Goal: Communication & Community: Answer question/provide support

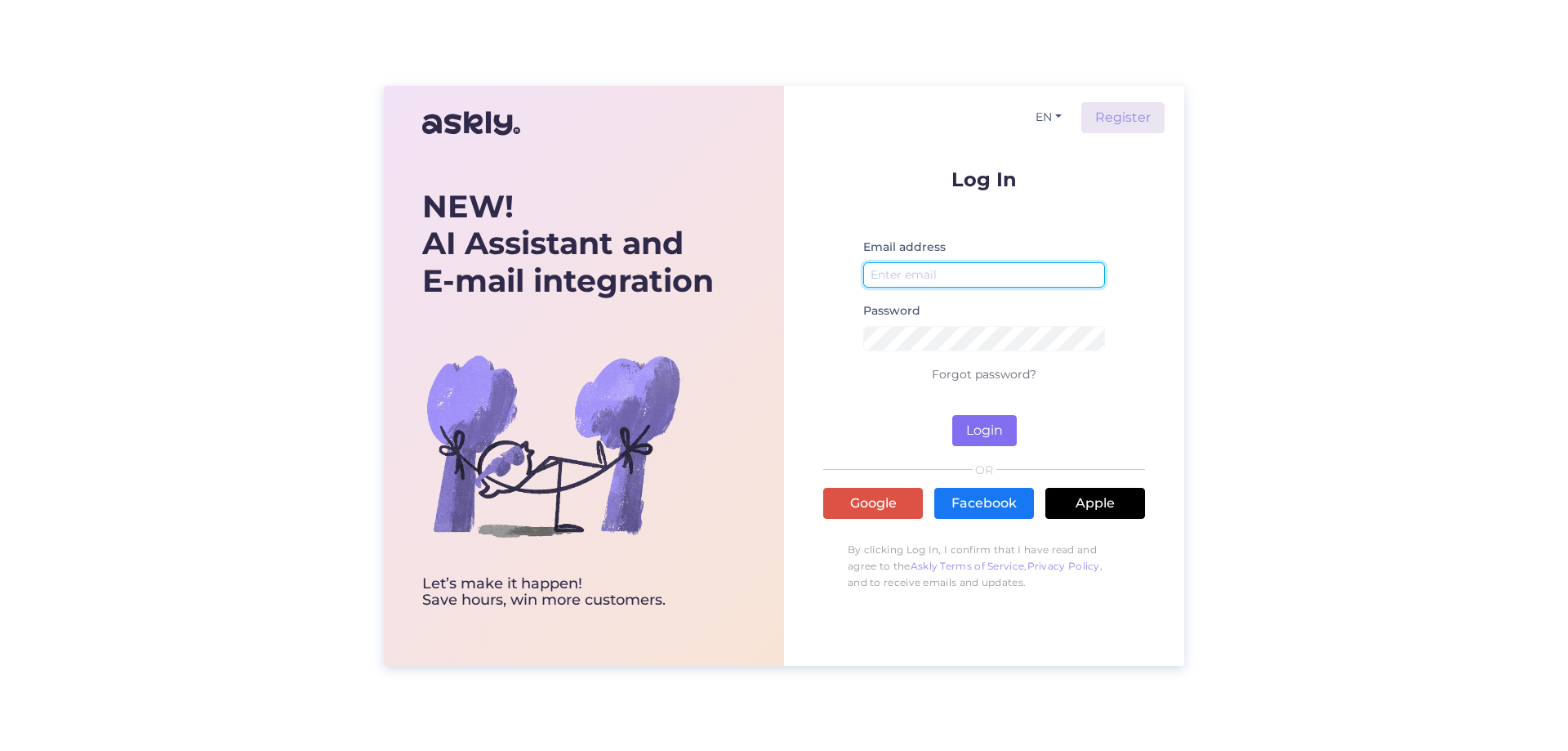
type input "[EMAIL_ADDRESS][DOMAIN_NAME]"
click at [980, 434] on button "Login" at bounding box center [984, 431] width 65 height 31
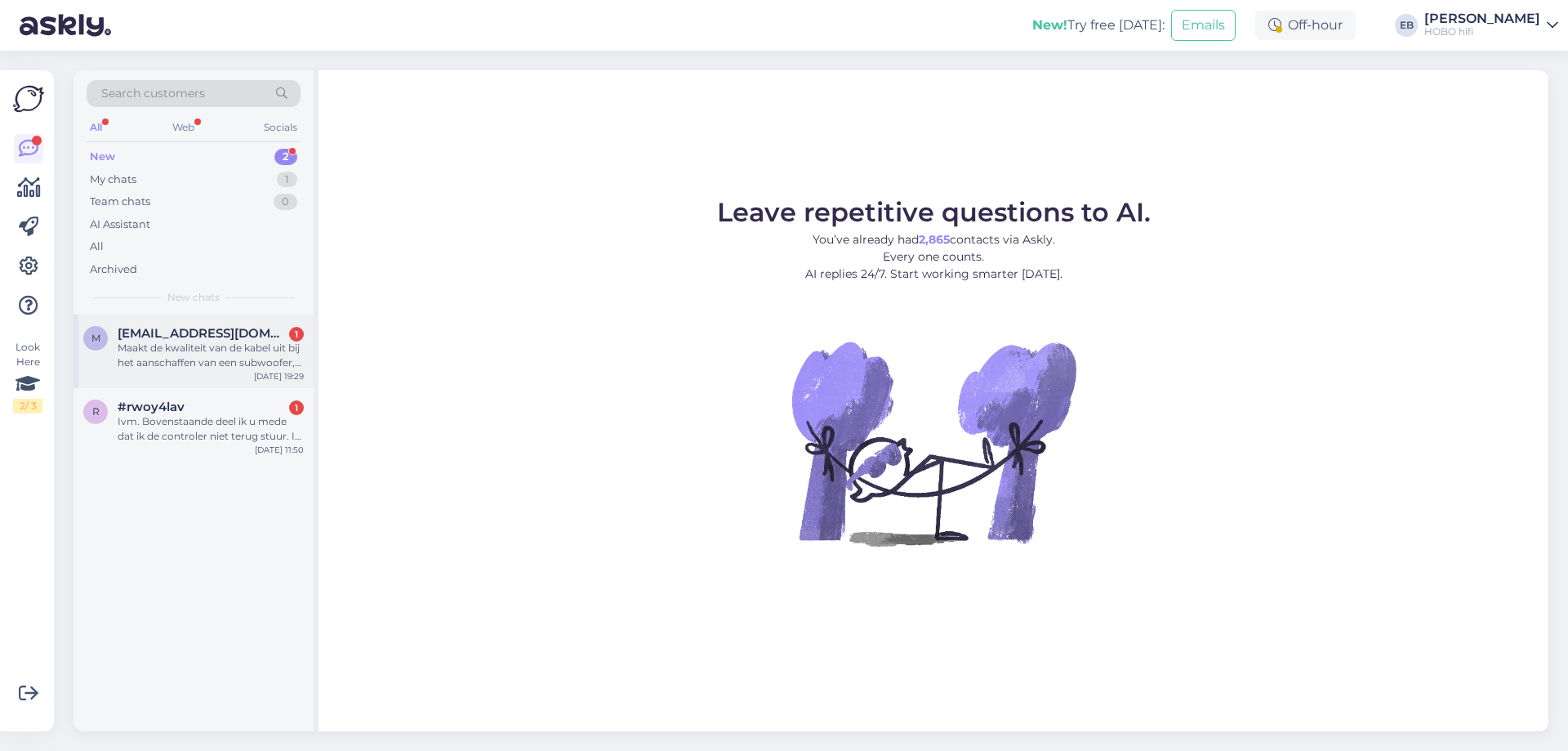
click at [228, 340] on div "[EMAIL_ADDRESS][DOMAIN_NAME] 1" at bounding box center [210, 333] width 187 height 15
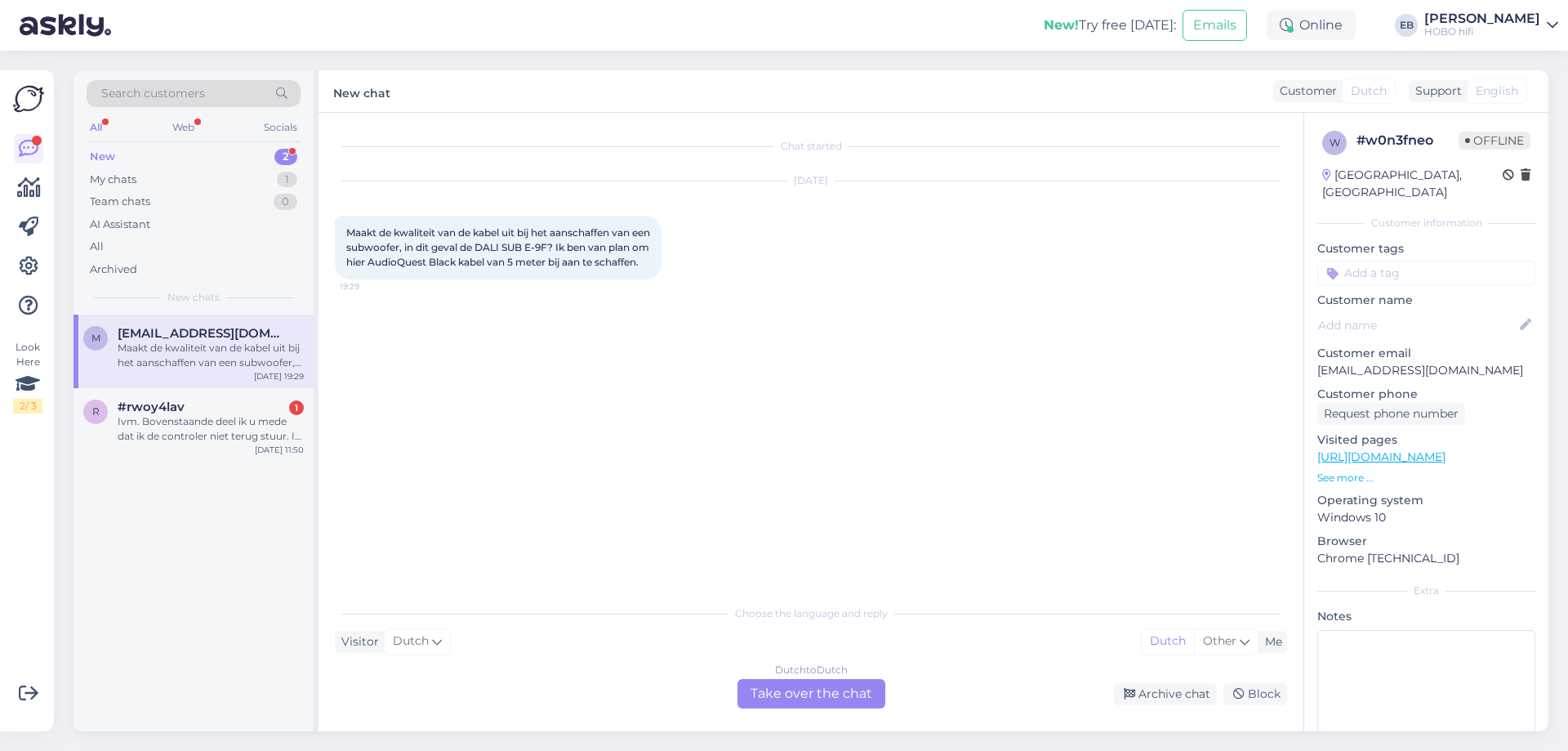
click at [792, 690] on div "Dutch to Dutch Take over the chat" at bounding box center [811, 694] width 147 height 29
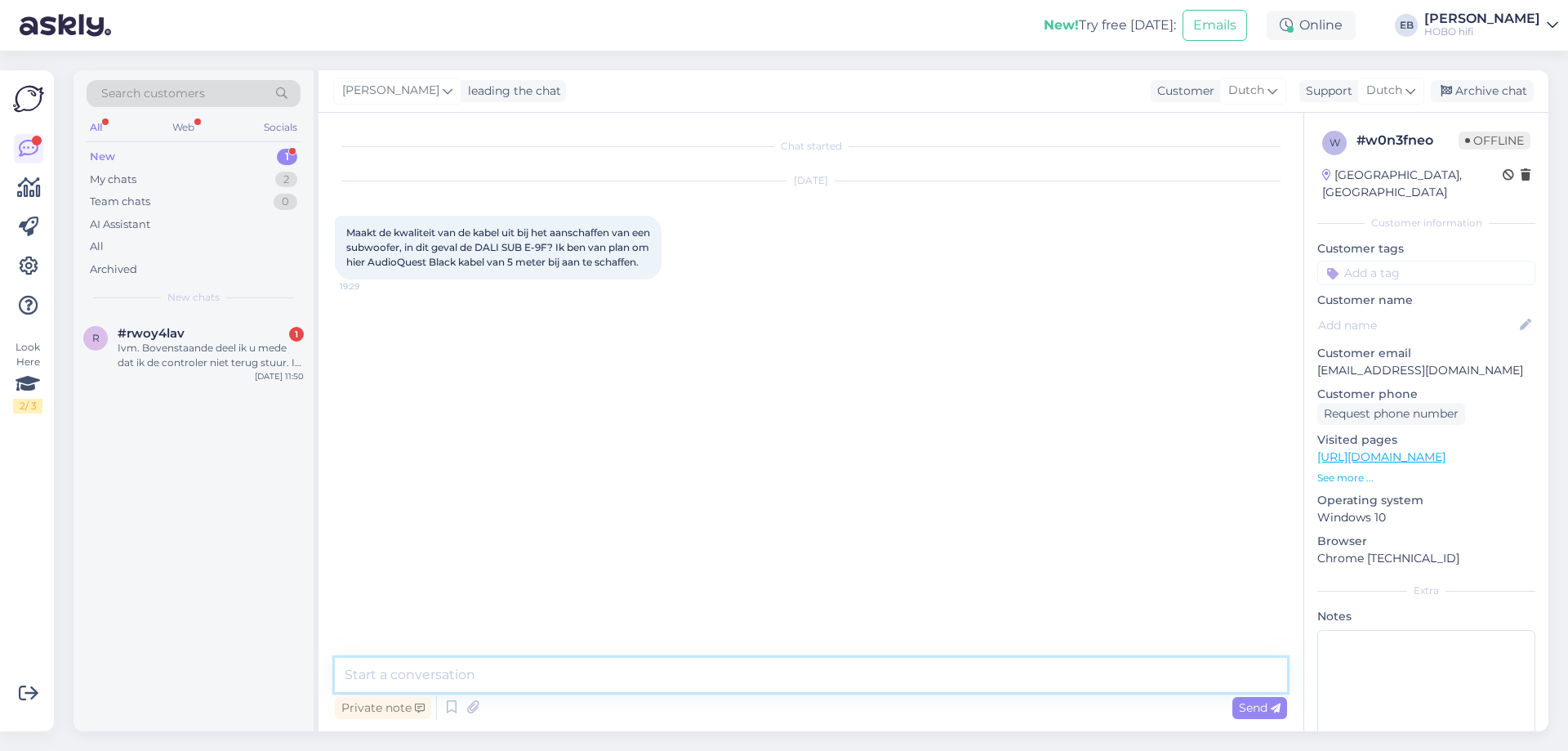
click at [433, 680] on textarea at bounding box center [811, 675] width 952 height 35
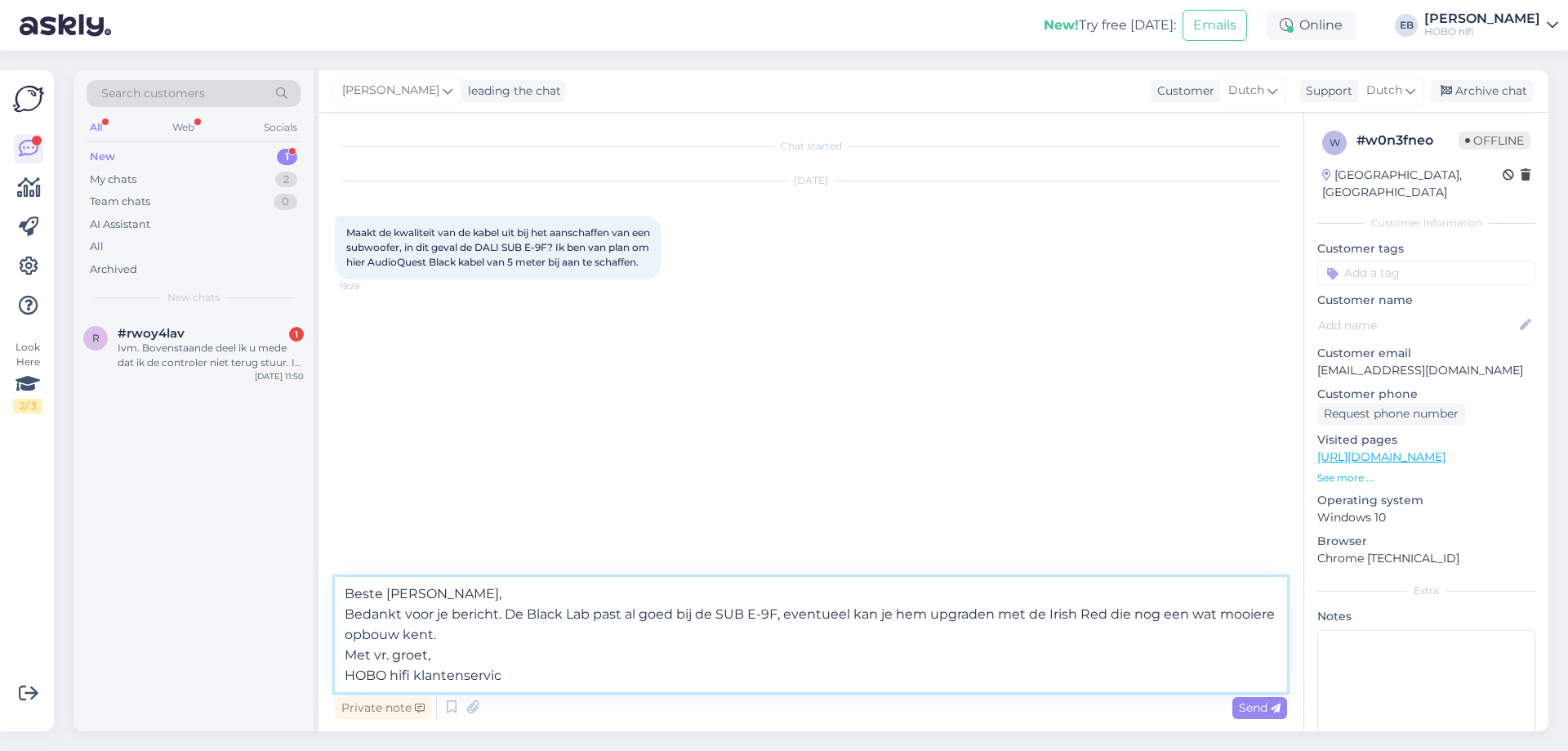
type textarea "Beste [PERSON_NAME], Bedankt voor je bericht. De Black Lab past al goed bij de …"
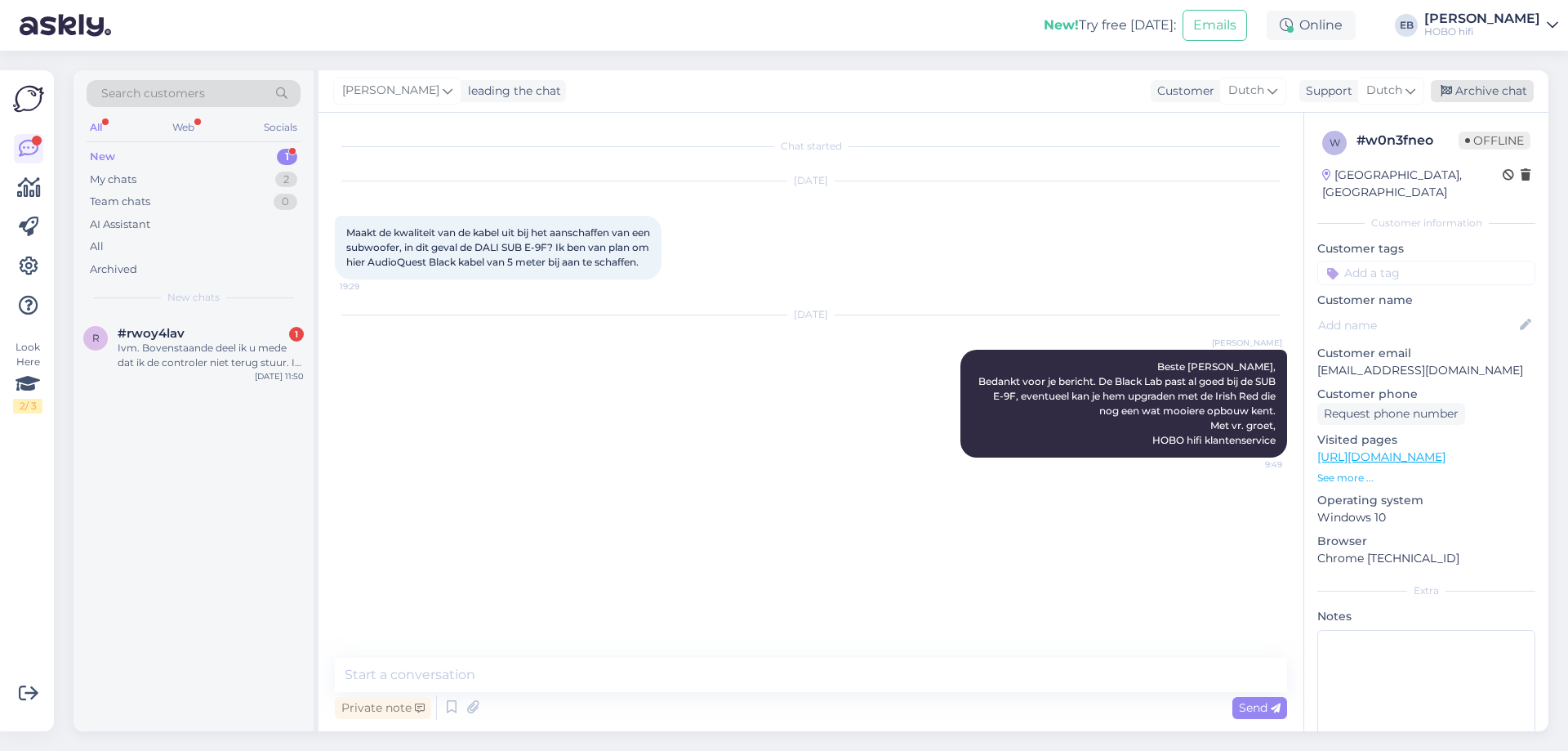
click at [1485, 84] on div "Archive chat" at bounding box center [1482, 91] width 103 height 22
click at [250, 341] on div "Ivm. Bovenstaande deel ik u mede dat ik de controler niet terug stuur. Ik hou h…" at bounding box center [210, 355] width 187 height 29
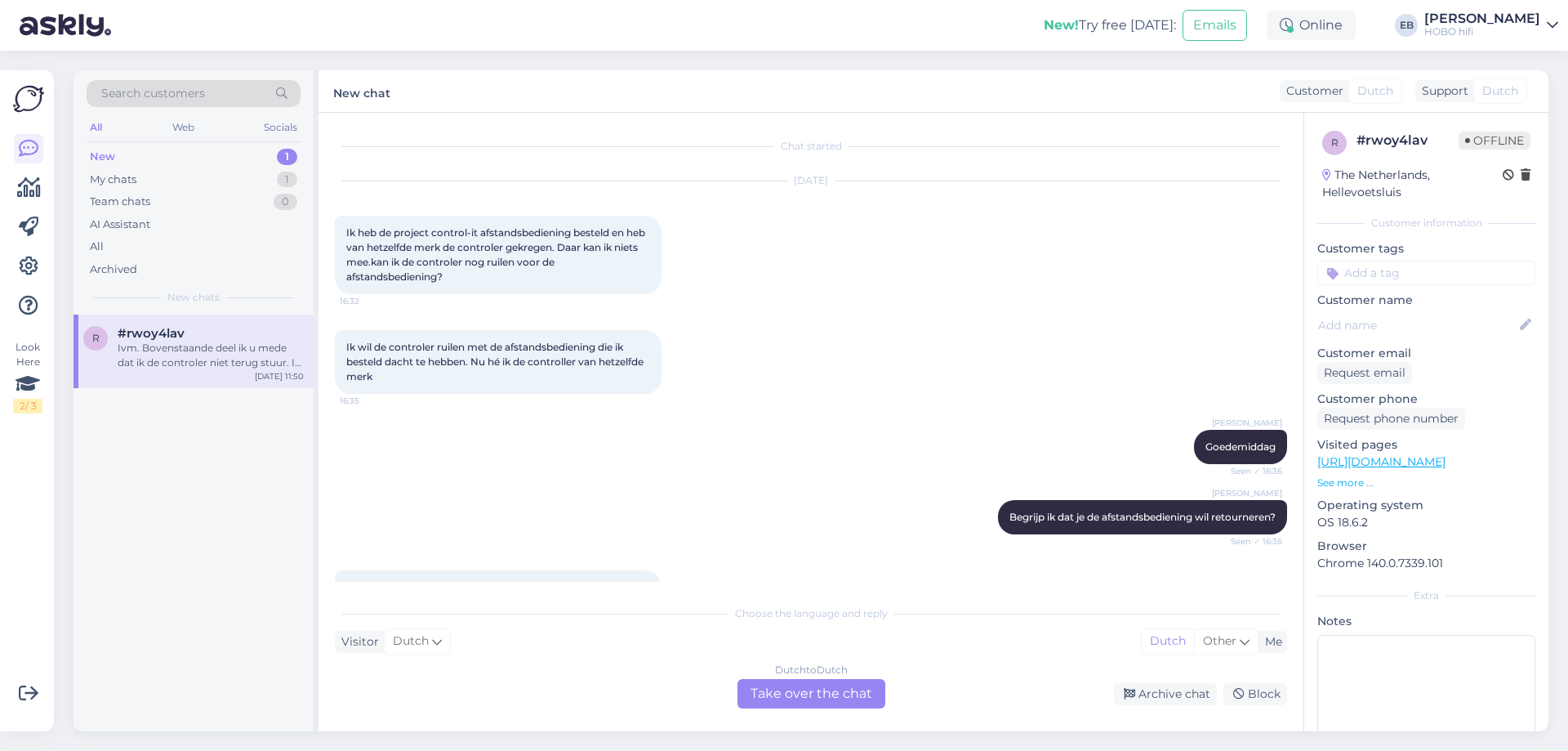
scroll to position [471, 0]
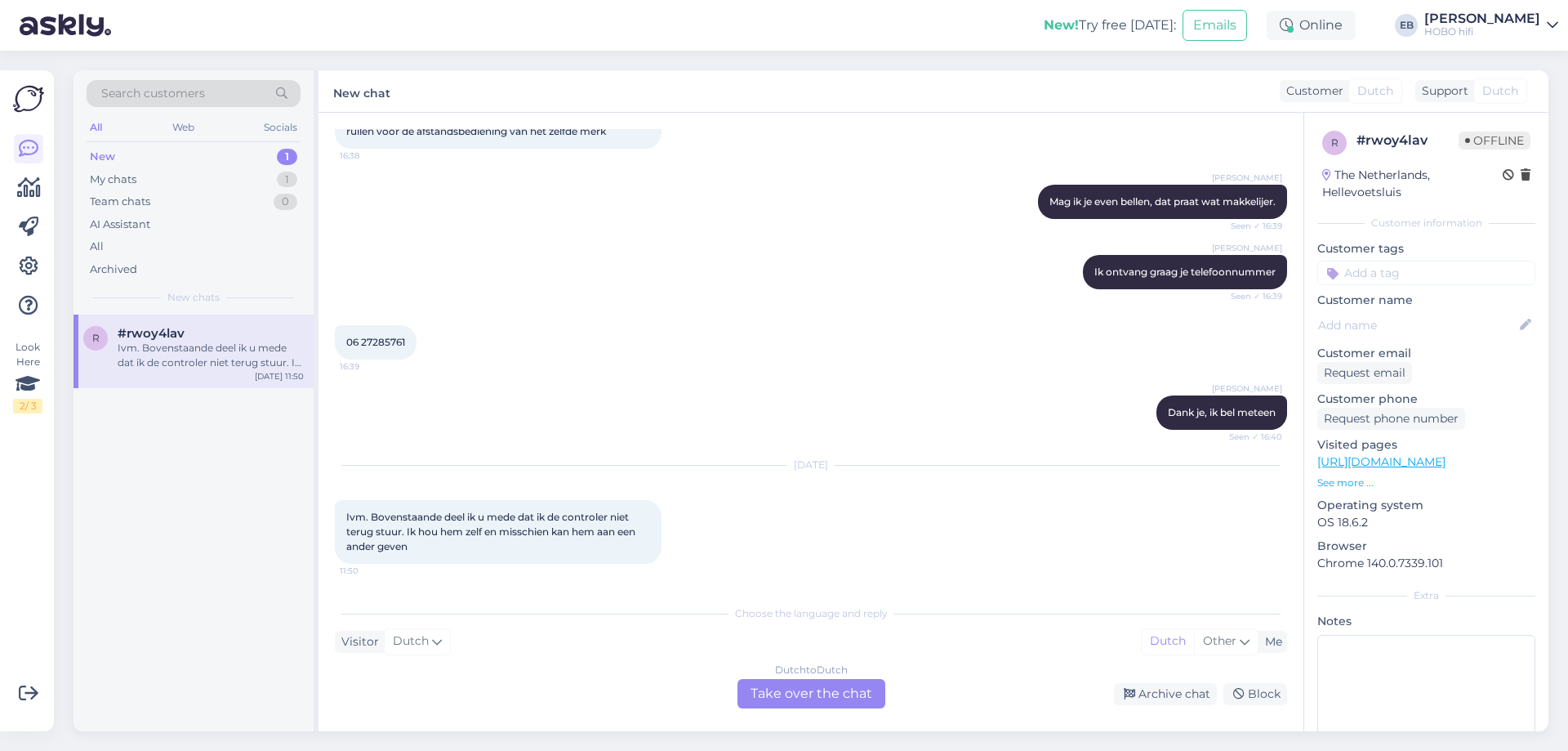
click at [792, 687] on div "Dutch to Dutch Take over the chat" at bounding box center [811, 694] width 147 height 29
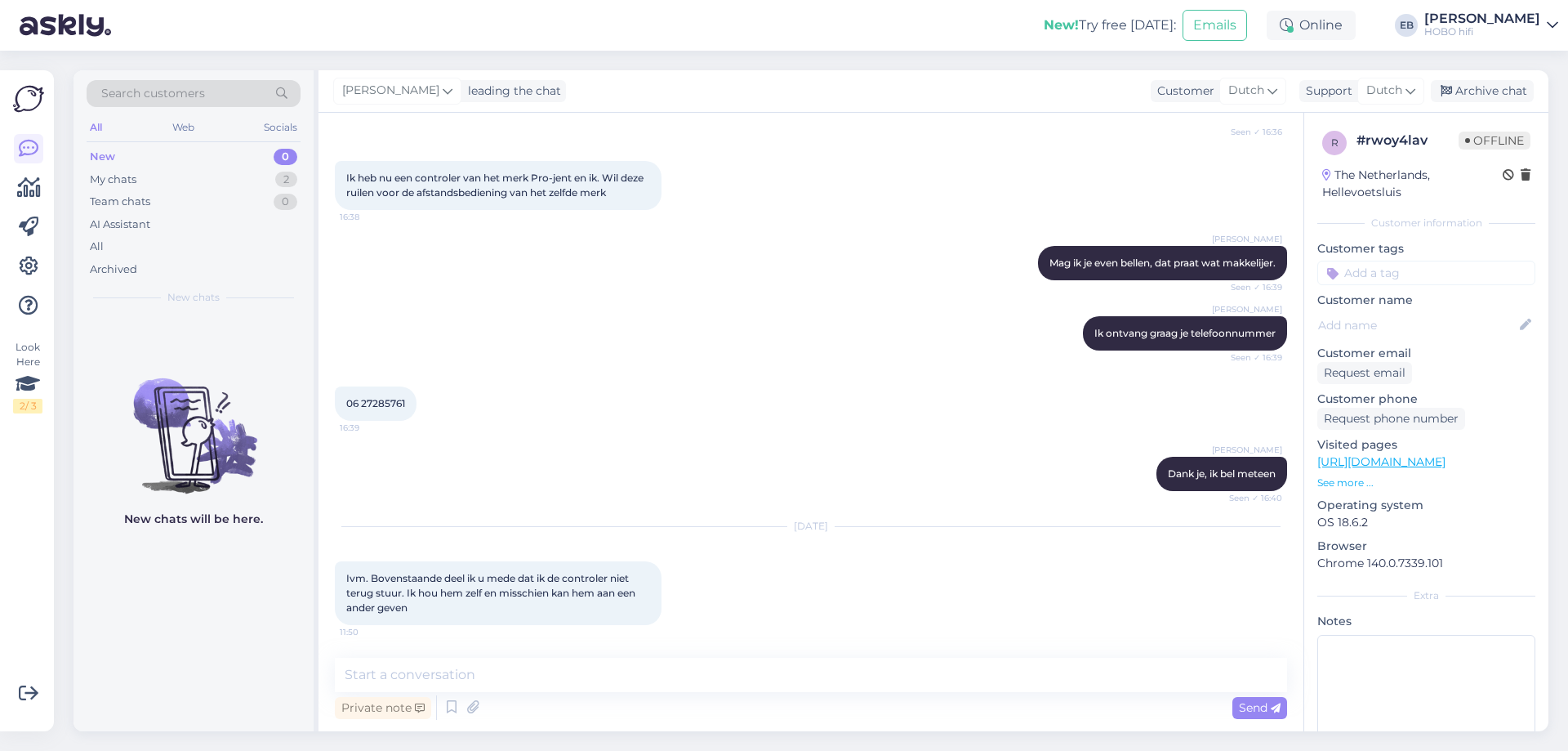
scroll to position [409, 0]
click at [664, 662] on textarea at bounding box center [811, 675] width 952 height 35
click at [535, 683] on textarea at bounding box center [811, 675] width 952 height 35
click at [457, 685] on textarea "Beste heer Mool" at bounding box center [811, 675] width 952 height 35
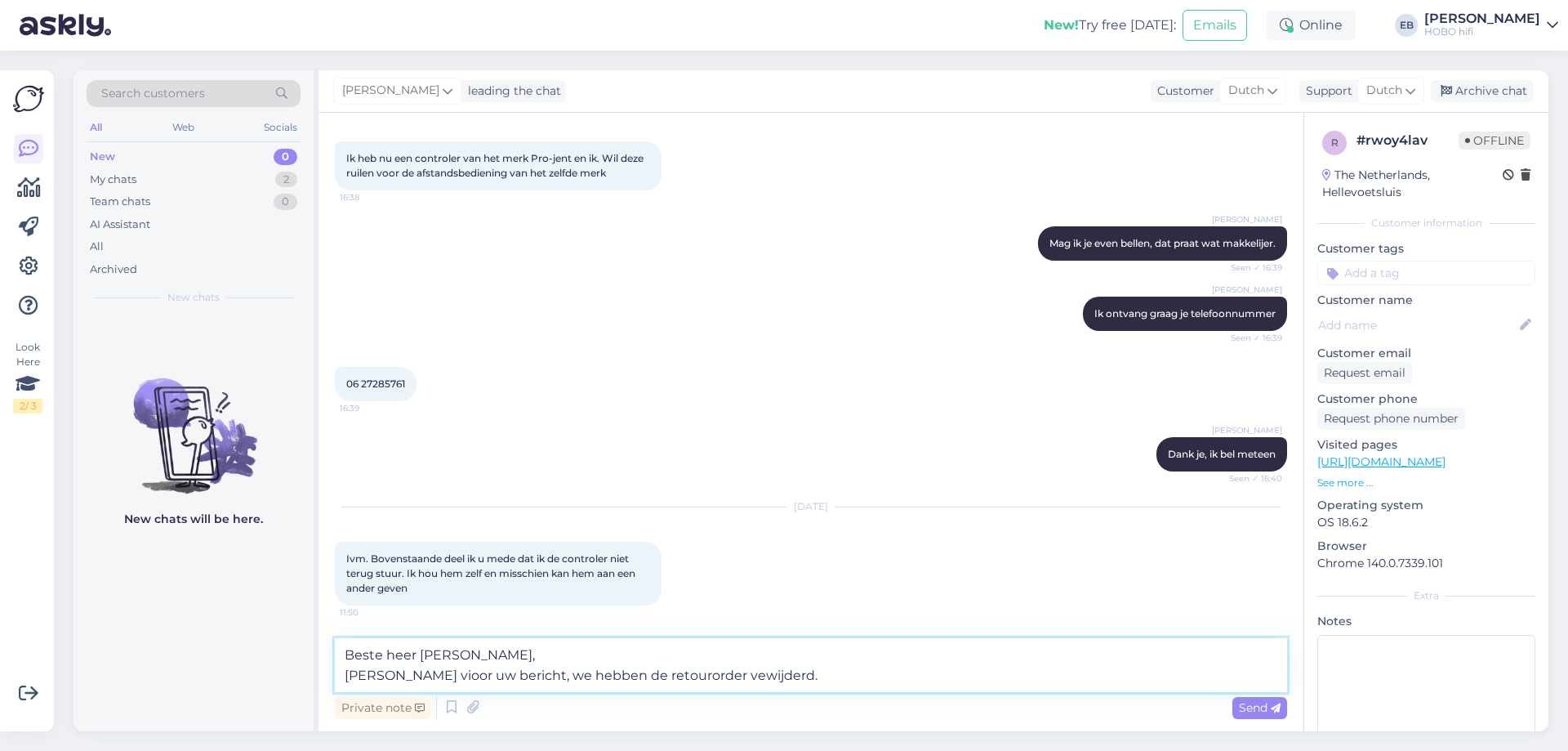
click at [421, 675] on textarea "Beste heer [PERSON_NAME], [PERSON_NAME] vioor uw bericht, we hebben de retouror…" at bounding box center [811, 665] width 952 height 54
type textarea "Beste heer [PERSON_NAME], Bedankt voor uw bericht, we hebben de retourorder ver…"
click at [1260, 703] on span "Send" at bounding box center [1259, 707] width 42 height 15
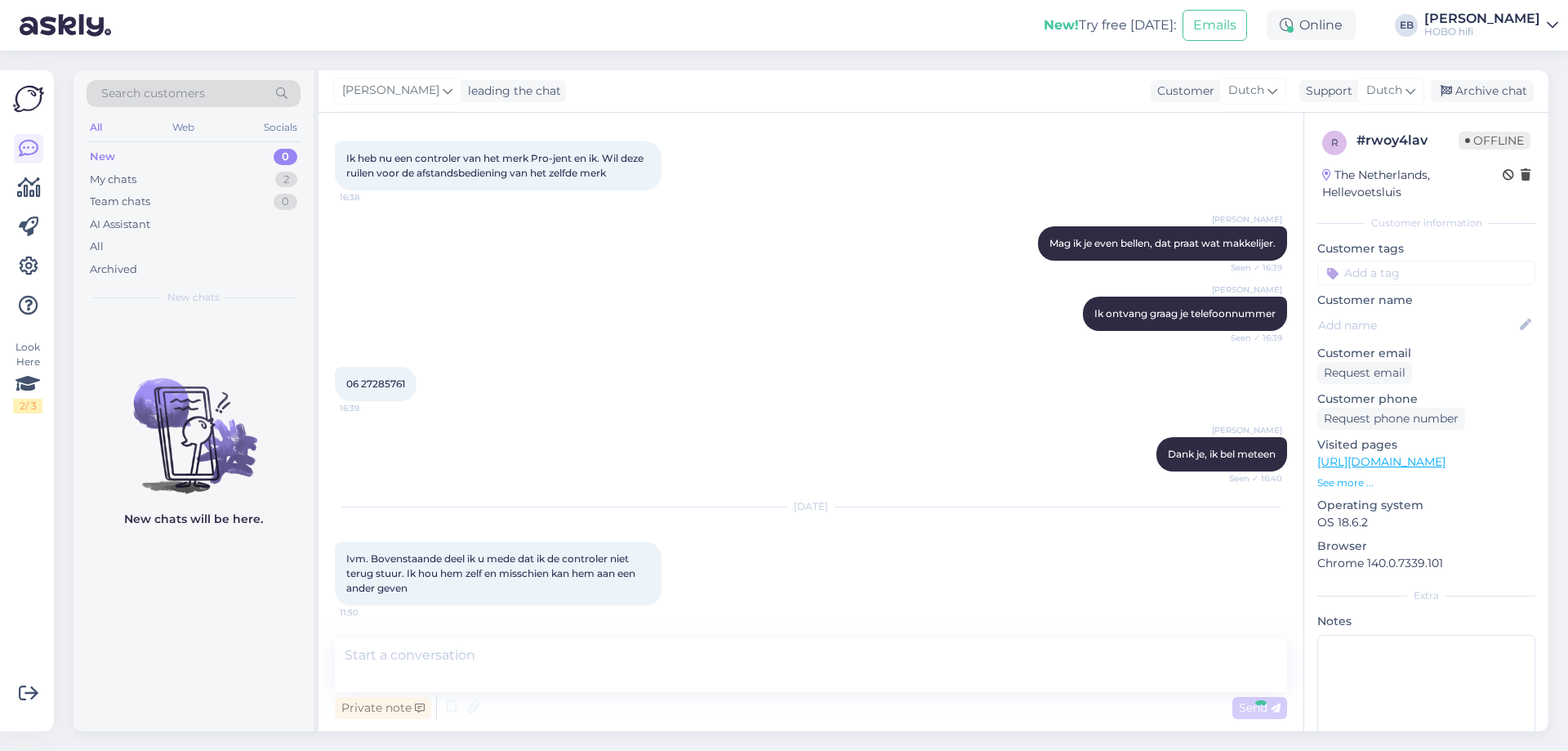
scroll to position [543, 0]
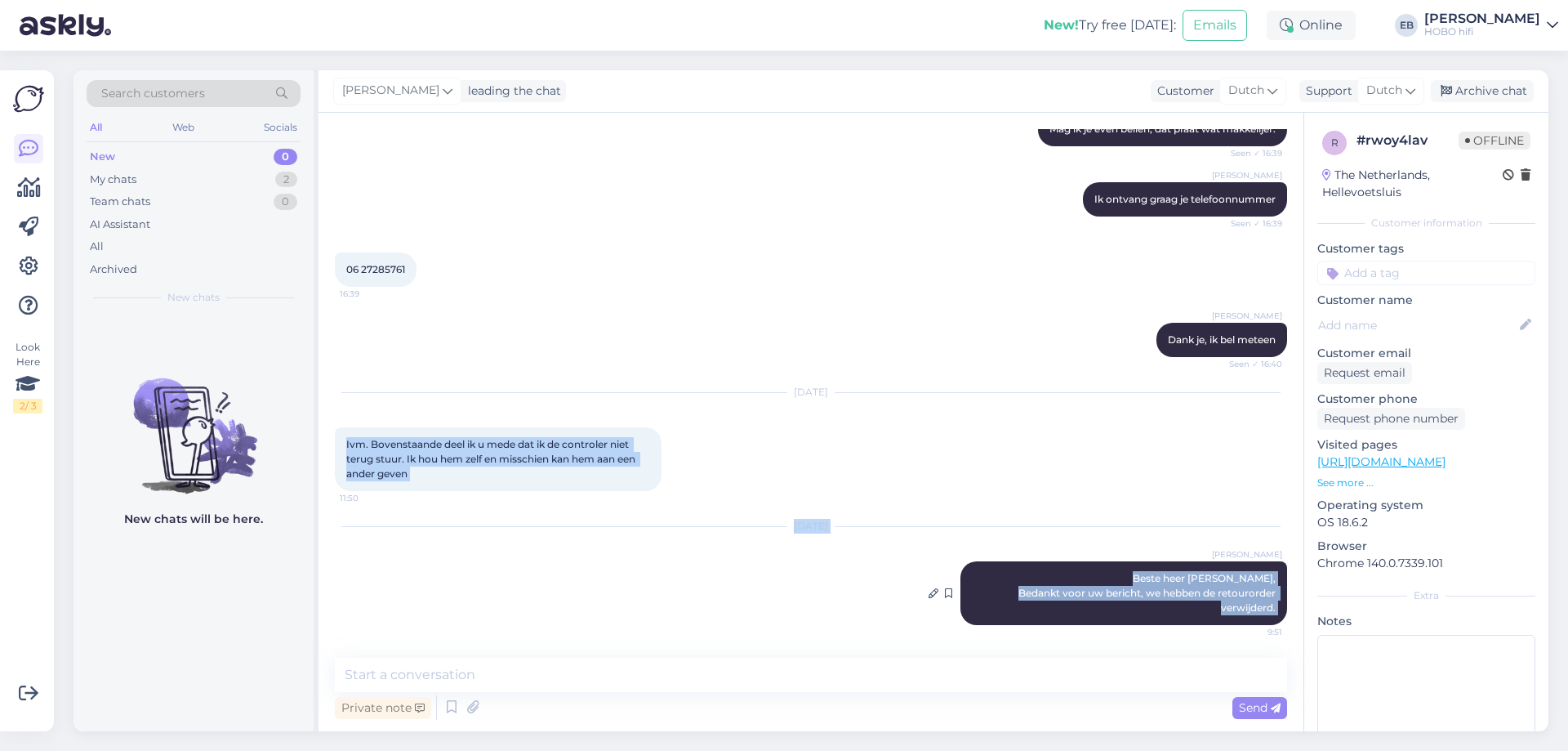
drag, startPoint x: 343, startPoint y: 441, endPoint x: 1215, endPoint y: 631, distance: 892.5
click at [1215, 631] on div "Chat started [DATE] Ik heb de project control-it afstandsbediening besteld en h…" at bounding box center [818, 386] width 966 height 513
copy div "Ivm. Bovenstaande deel ik u mede dat ik de controler niet terug stuur. Ik hou h…"
